Goal: Task Accomplishment & Management: Complete application form

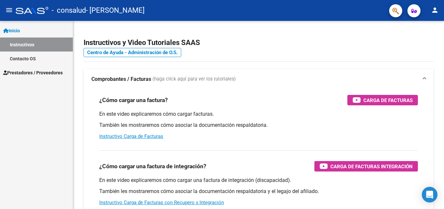
click at [47, 71] on span "Prestadores / Proveedores" at bounding box center [32, 72] width 59 height 7
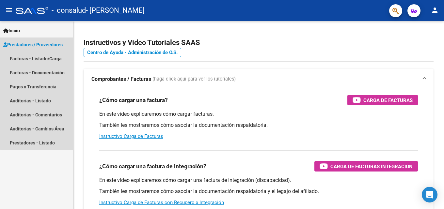
click at [52, 44] on span "Prestadores / Proveedores" at bounding box center [32, 44] width 59 height 7
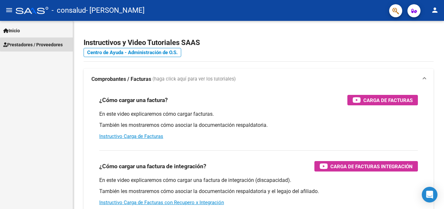
click at [52, 44] on span "Prestadores / Proveedores" at bounding box center [32, 44] width 59 height 7
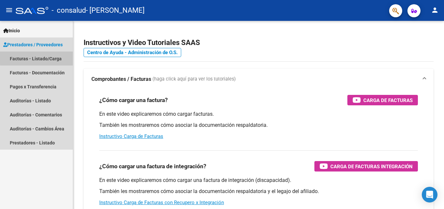
click at [45, 57] on link "Facturas - Listado/Carga" at bounding box center [36, 59] width 73 height 14
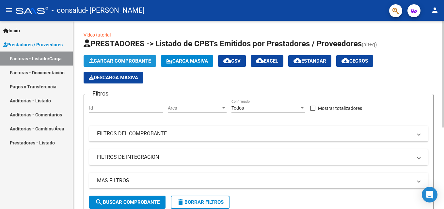
click at [134, 59] on span "Cargar Comprobante" at bounding box center [120, 61] width 62 height 6
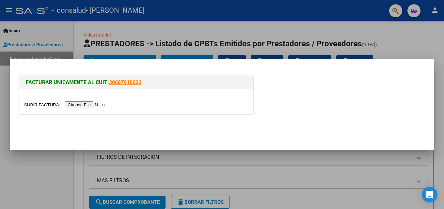
click at [102, 104] on input "file" at bounding box center [65, 105] width 83 height 7
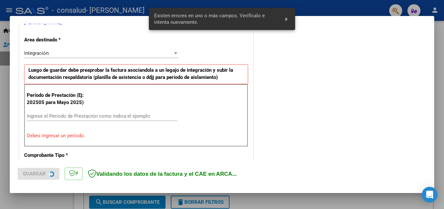
scroll to position [147, 0]
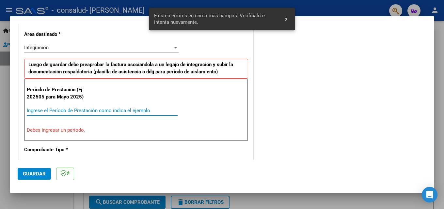
click at [71, 110] on input "Ingrese el Período de Prestación como indica el ejemplo" at bounding box center [102, 111] width 151 height 6
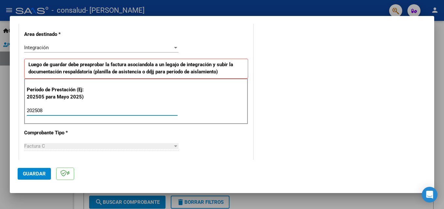
type input "202508"
click at [39, 173] on span "Guardar" at bounding box center [34, 174] width 23 height 6
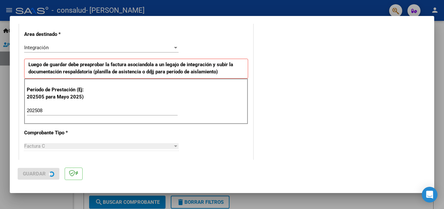
scroll to position [0, 0]
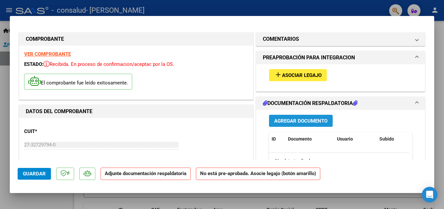
click at [294, 121] on span "Agregar Documento" at bounding box center [301, 121] width 53 height 6
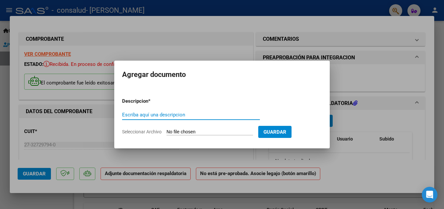
click at [184, 130] on input "Seleccionar Archivo" at bounding box center [210, 132] width 87 height 6
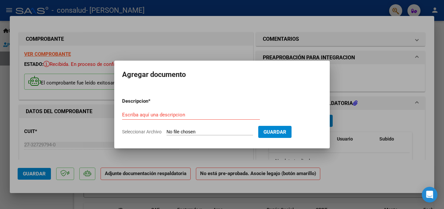
type input "C:\fakepath\[PERSON_NAME] 2-534 DOCUMENTACIÓN.pdf"
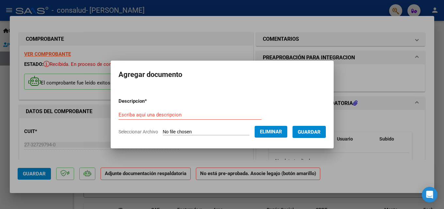
click at [190, 42] on div at bounding box center [222, 104] width 444 height 209
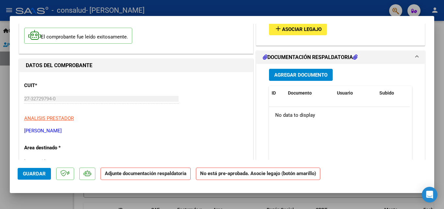
scroll to position [21, 0]
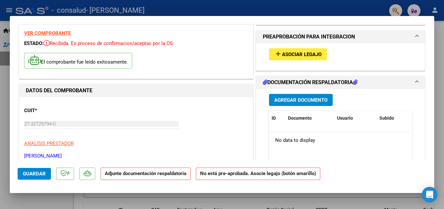
click at [311, 55] on span "Asociar Legajo" at bounding box center [302, 55] width 40 height 6
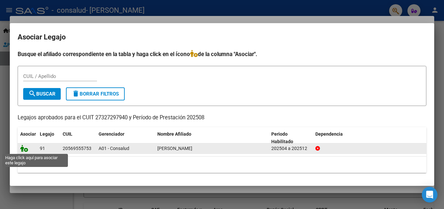
click at [24, 149] on icon at bounding box center [24, 148] width 8 height 7
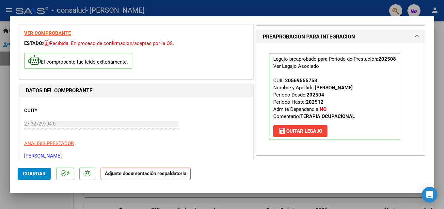
click at [29, 177] on button "Guardar" at bounding box center [34, 174] width 33 height 12
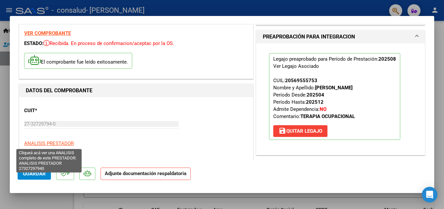
click at [61, 144] on span "ANALISIS PRESTADOR" at bounding box center [49, 144] width 50 height 6
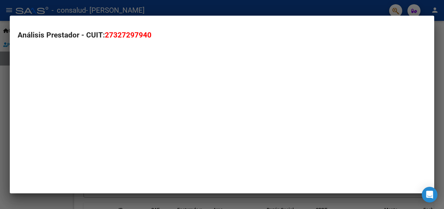
click at [61, 144] on mat-dialog-container "Análisis Prestador - CUIT: 27327297940" at bounding box center [222, 105] width 425 height 178
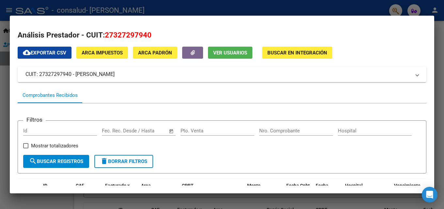
click at [249, 5] on div at bounding box center [222, 104] width 444 height 209
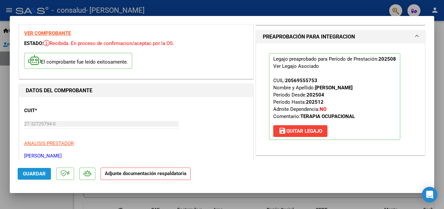
click at [31, 173] on span "Guardar" at bounding box center [34, 174] width 23 height 6
click at [220, 1] on div at bounding box center [222, 104] width 444 height 209
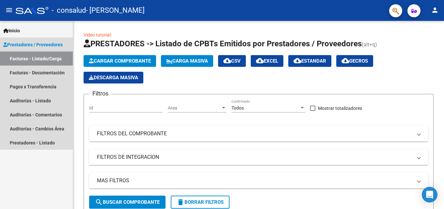
click at [39, 58] on link "Facturas - Listado/Carga" at bounding box center [36, 59] width 73 height 14
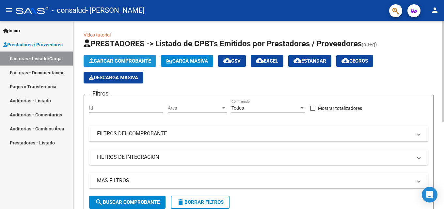
click at [134, 59] on span "Cargar Comprobante" at bounding box center [120, 61] width 62 height 6
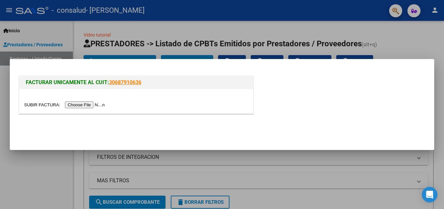
click at [89, 105] on input "file" at bounding box center [65, 105] width 83 height 7
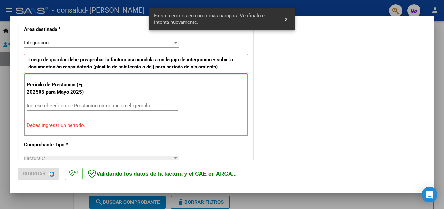
scroll to position [159, 0]
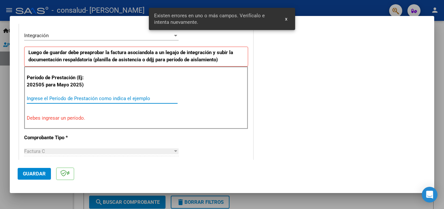
click at [65, 97] on input "Ingrese el Período de Prestación como indica el ejemplo" at bounding box center [102, 99] width 151 height 6
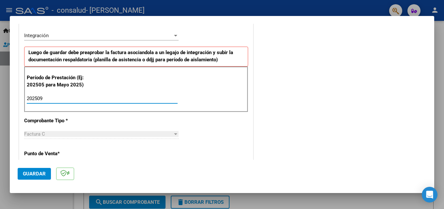
type input "202509"
click at [42, 170] on button "Guardar" at bounding box center [34, 174] width 33 height 12
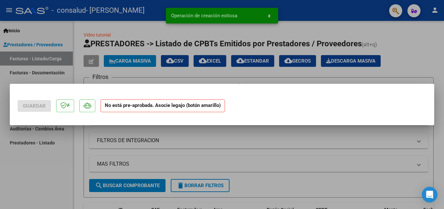
scroll to position [0, 0]
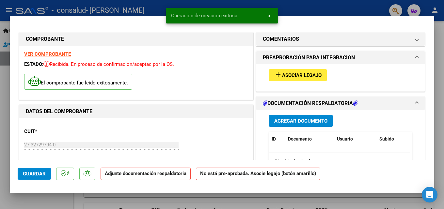
click at [304, 121] on span "Agregar Documento" at bounding box center [301, 121] width 53 height 6
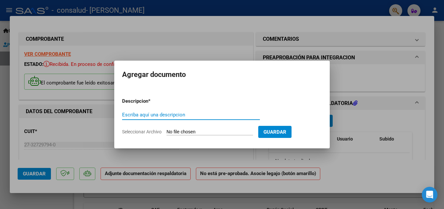
click at [175, 133] on input "Seleccionar Archivo" at bounding box center [210, 132] width 87 height 6
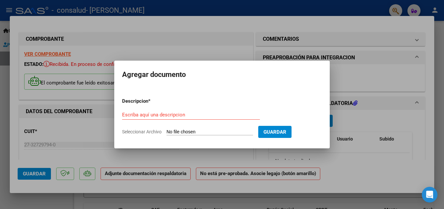
type input "C:\fakepath\[PERSON_NAME] 2-558 DOCUMENTACIÓN.pdf"
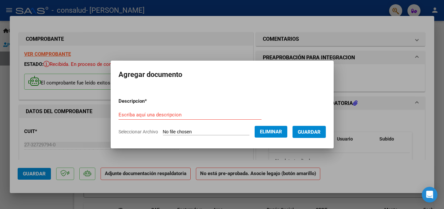
click at [318, 131] on span "Guardar" at bounding box center [309, 132] width 23 height 6
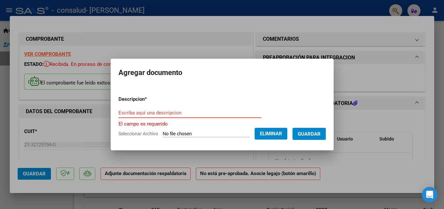
click at [166, 113] on input "Escriba aquí una descripcion" at bounding box center [190, 113] width 143 height 6
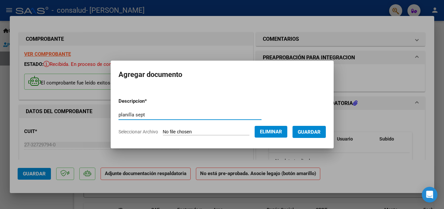
type input "planilla sept"
click at [314, 132] on span "Guardar" at bounding box center [309, 132] width 23 height 6
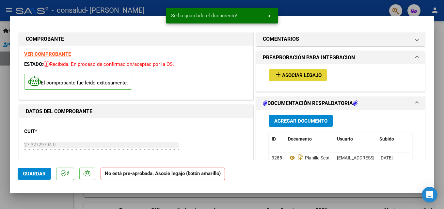
click at [294, 74] on span "Asociar Legajo" at bounding box center [302, 76] width 40 height 6
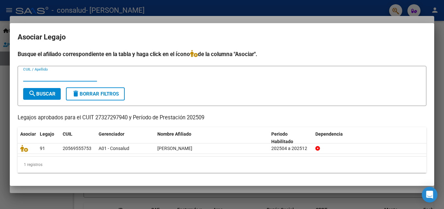
click at [68, 75] on input "CUIL / Apellido" at bounding box center [60, 77] width 74 height 6
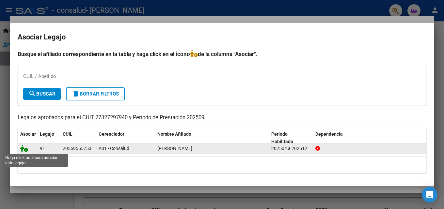
click at [24, 151] on icon at bounding box center [24, 148] width 8 height 7
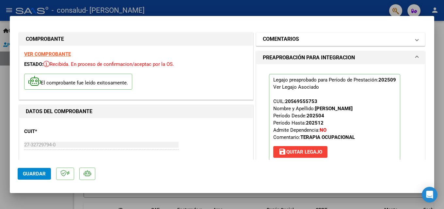
click at [378, 40] on mat-panel-title "COMENTARIOS" at bounding box center [337, 39] width 148 height 8
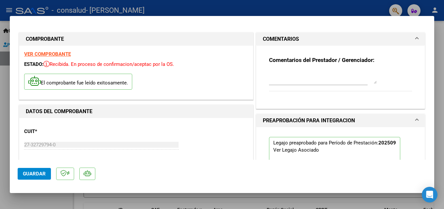
click at [376, 121] on mat-panel-title "PREAPROBACIÓN PARA INTEGRACION" at bounding box center [337, 121] width 148 height 8
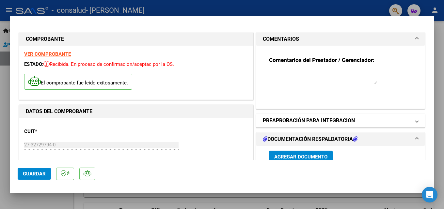
click at [376, 121] on mat-panel-title "PREAPROBACIÓN PARA INTEGRACION" at bounding box center [337, 121] width 148 height 8
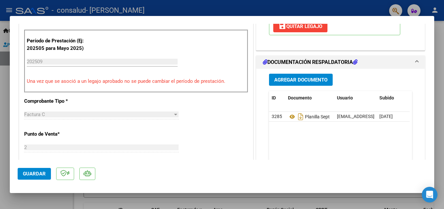
scroll to position [191, 0]
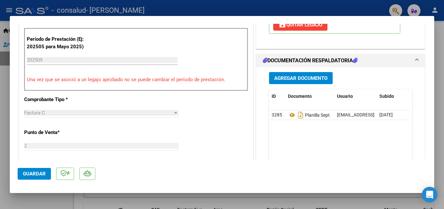
click at [201, 6] on div at bounding box center [222, 104] width 444 height 209
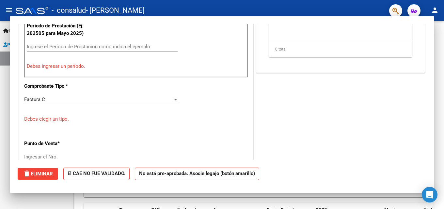
scroll to position [0, 0]
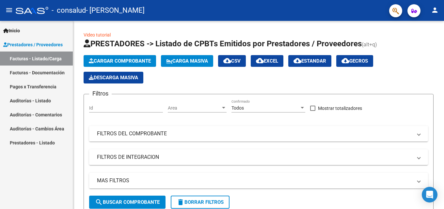
click at [44, 57] on link "Facturas - Listado/Carga" at bounding box center [36, 59] width 73 height 14
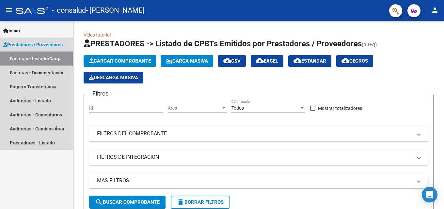
click at [44, 57] on link "Facturas - Listado/Carga" at bounding box center [36, 59] width 73 height 14
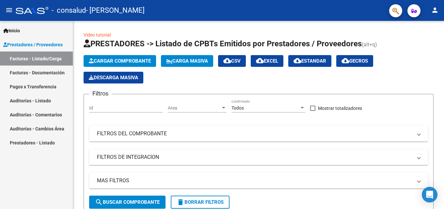
click at [21, 58] on link "Facturas - Listado/Carga" at bounding box center [36, 59] width 73 height 14
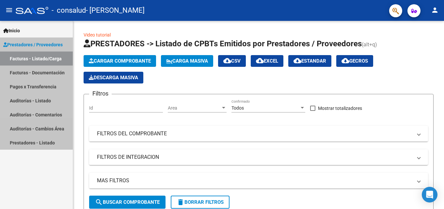
click at [21, 58] on link "Facturas - Listado/Carga" at bounding box center [36, 59] width 73 height 14
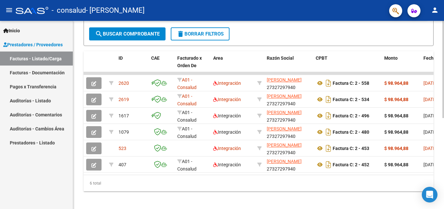
scroll to position [169, 0]
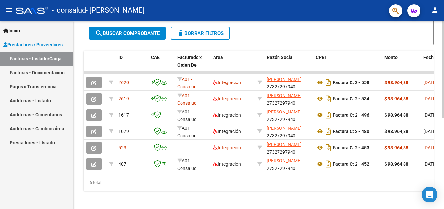
click at [439, 140] on div at bounding box center [444, 159] width 2 height 97
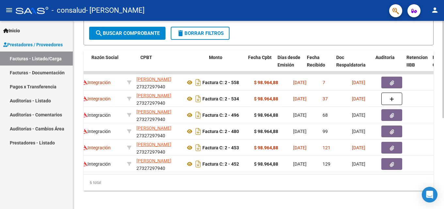
scroll to position [0, 189]
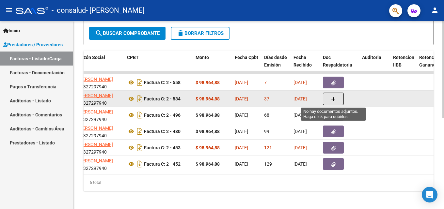
click at [334, 96] on span "button" at bounding box center [333, 99] width 5 height 6
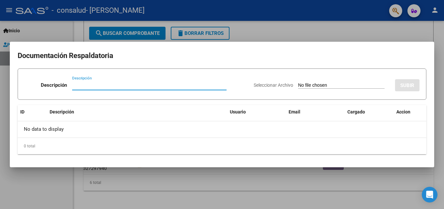
click at [298, 85] on input "Seleccionar Archivo" at bounding box center [341, 86] width 87 height 6
type input "C:\fakepath\[PERSON_NAME] 2-534 DOCUMENTACIÓN.pdf"
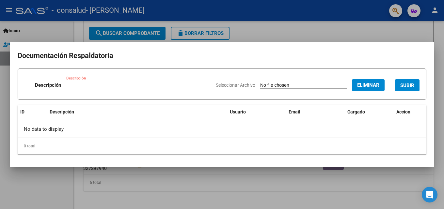
click at [152, 85] on input "Descripción" at bounding box center [130, 85] width 128 height 6
click at [82, 85] on input "planilla gosto" at bounding box center [130, 85] width 128 height 6
type input "planilla agosto"
click at [408, 84] on span "SUBIR" at bounding box center [408, 86] width 14 height 6
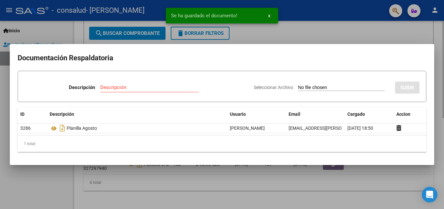
click at [375, 38] on div at bounding box center [222, 104] width 444 height 209
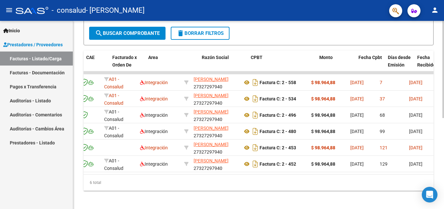
scroll to position [0, 61]
